Goal: Information Seeking & Learning: Compare options

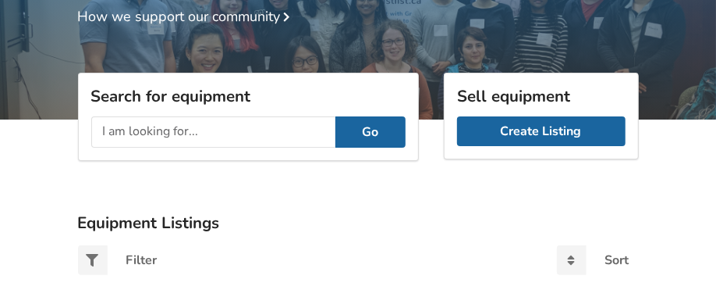
scroll to position [126, 0]
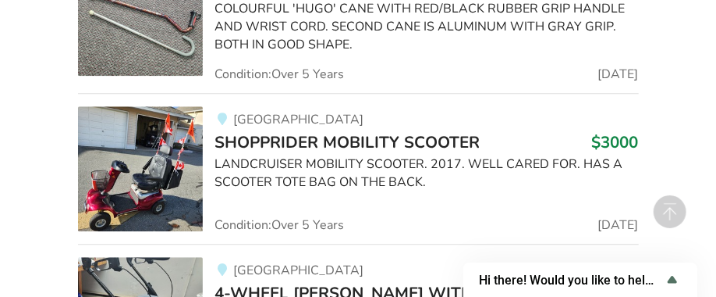
scroll to position [20469, 0]
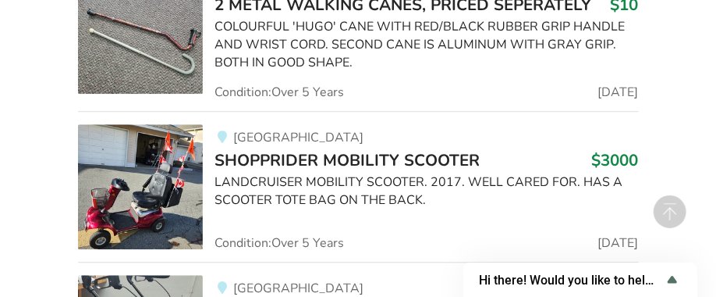
click at [293, 149] on span "SHOPPRIDER MOBILITY SCOOTER" at bounding box center [347, 160] width 265 height 22
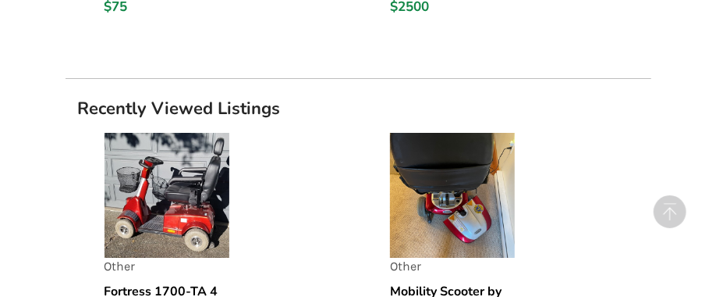
scroll to position [2262, 0]
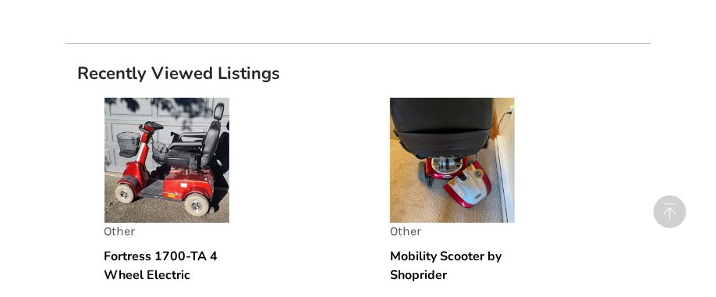
click at [181, 155] on img at bounding box center [167, 160] width 125 height 125
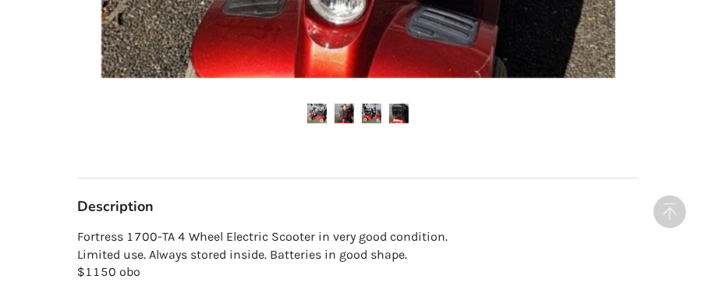
scroll to position [780, 0]
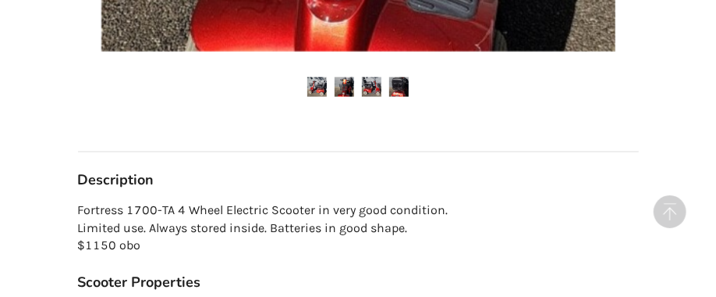
click at [321, 94] on img at bounding box center [317, 87] width 20 height 20
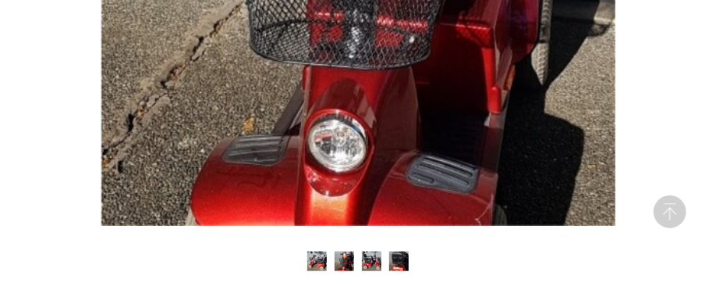
scroll to position [702, 0]
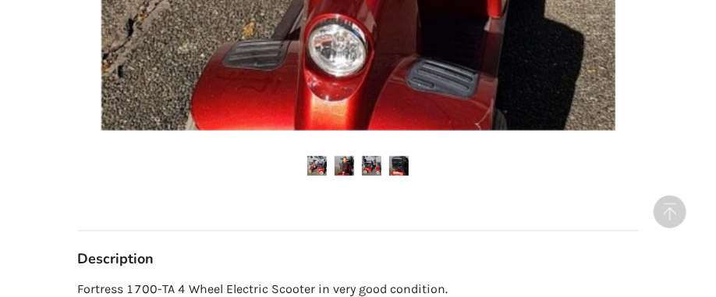
click at [343, 167] on img at bounding box center [345, 166] width 20 height 20
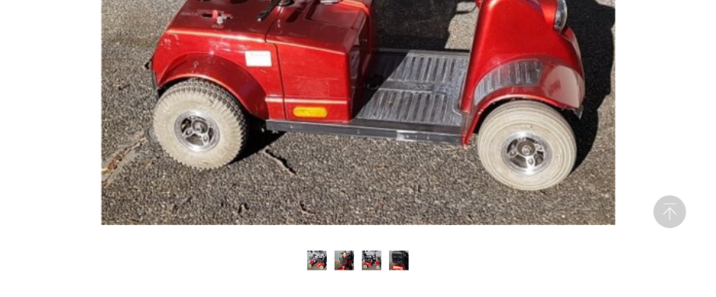
scroll to position [624, 0]
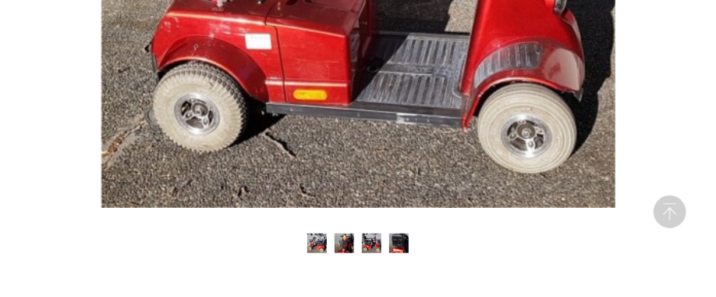
click at [375, 241] on img at bounding box center [372, 243] width 20 height 20
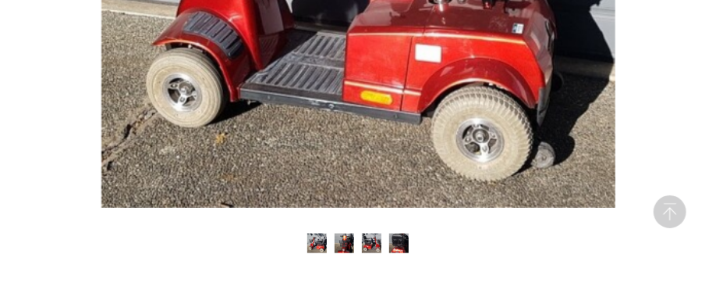
scroll to position [702, 0]
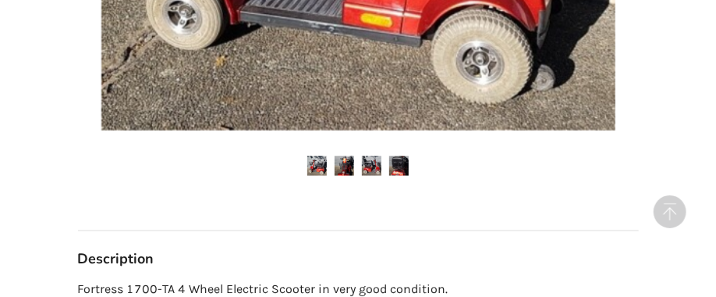
click at [403, 166] on img at bounding box center [399, 166] width 20 height 20
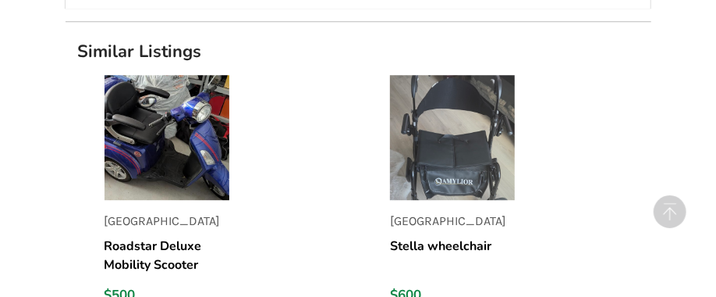
scroll to position [1717, 0]
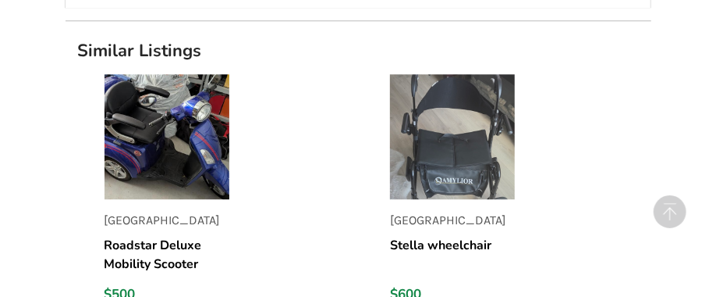
click at [162, 155] on img at bounding box center [167, 136] width 125 height 125
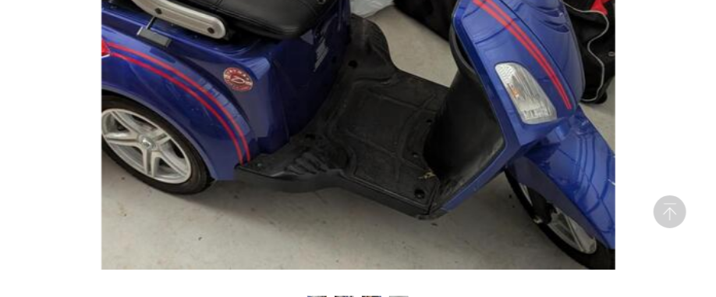
scroll to position [546, 0]
